Goal: Task Accomplishment & Management: Manage account settings

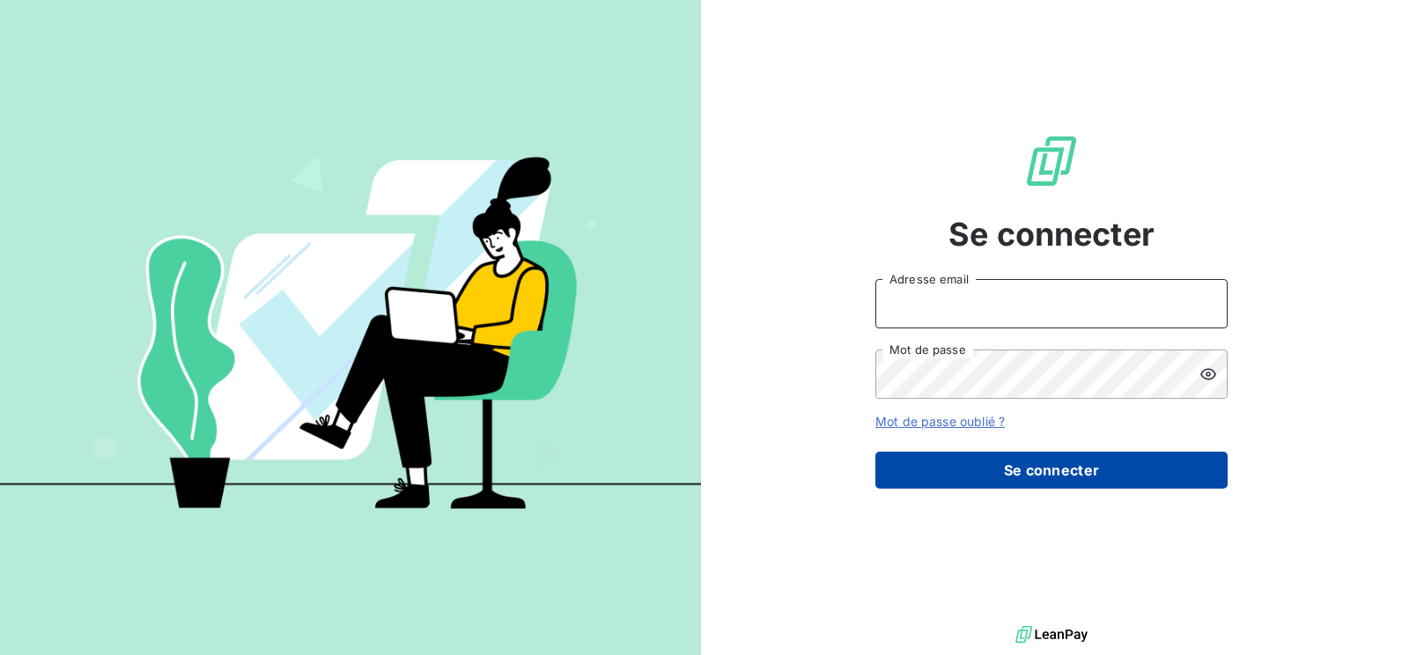
type input "[PERSON_NAME][EMAIL_ADDRESS][DOMAIN_NAME]"
click at [1062, 463] on button "Se connecter" at bounding box center [1051, 470] width 352 height 37
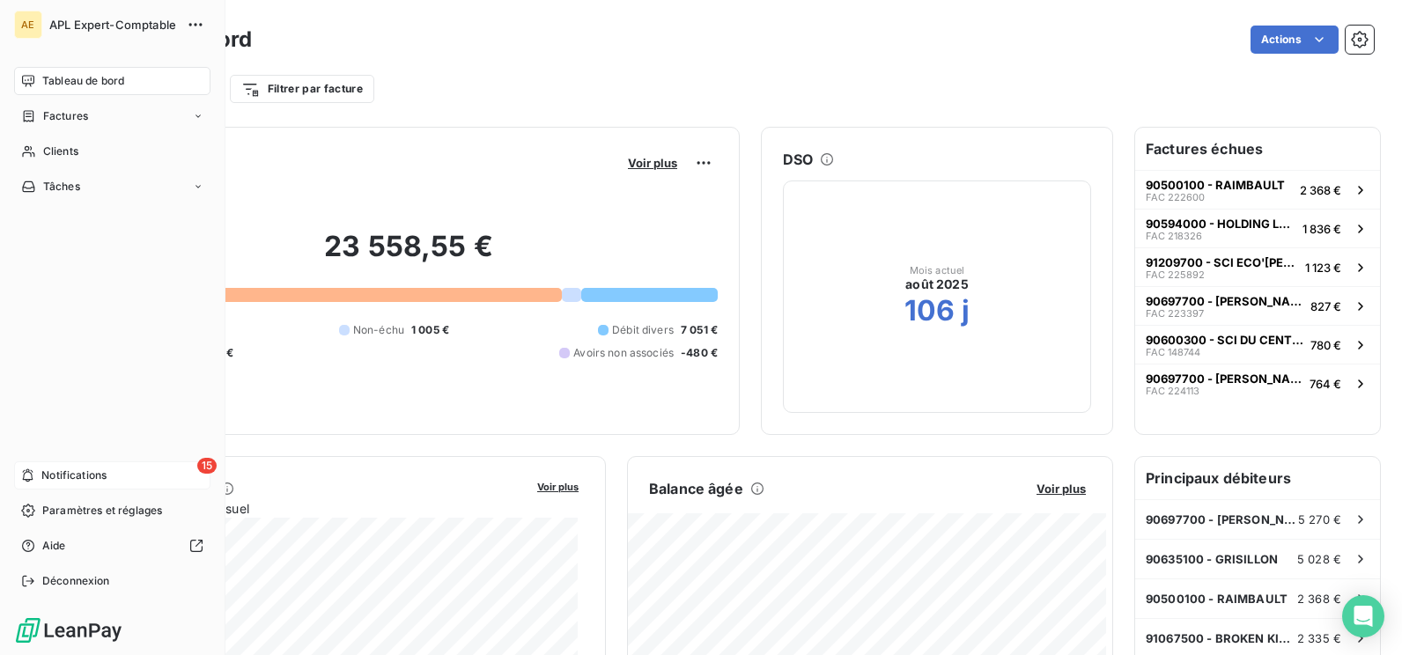
click at [62, 476] on span "Notifications" at bounding box center [73, 476] width 65 height 16
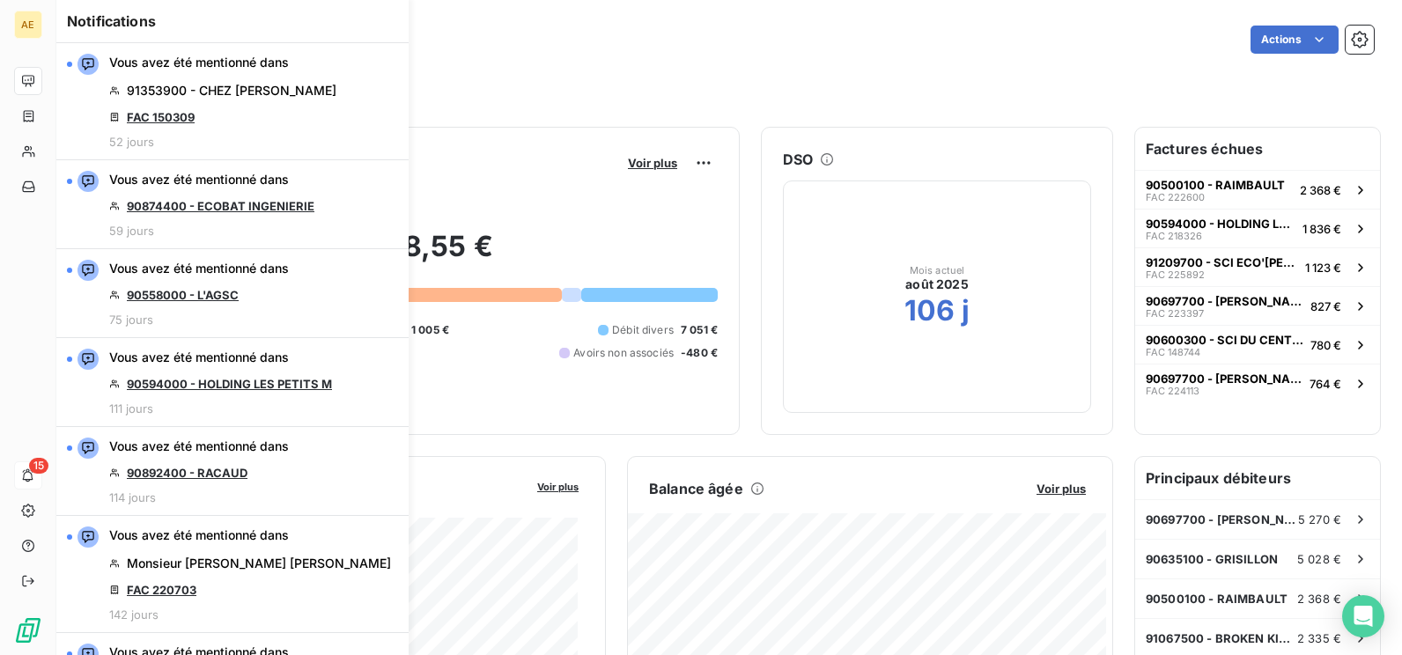
click at [645, 71] on div "Filtrer par client Filtrer par facture" at bounding box center [729, 82] width 1289 height 48
